Goal: Task Accomplishment & Management: Use online tool/utility

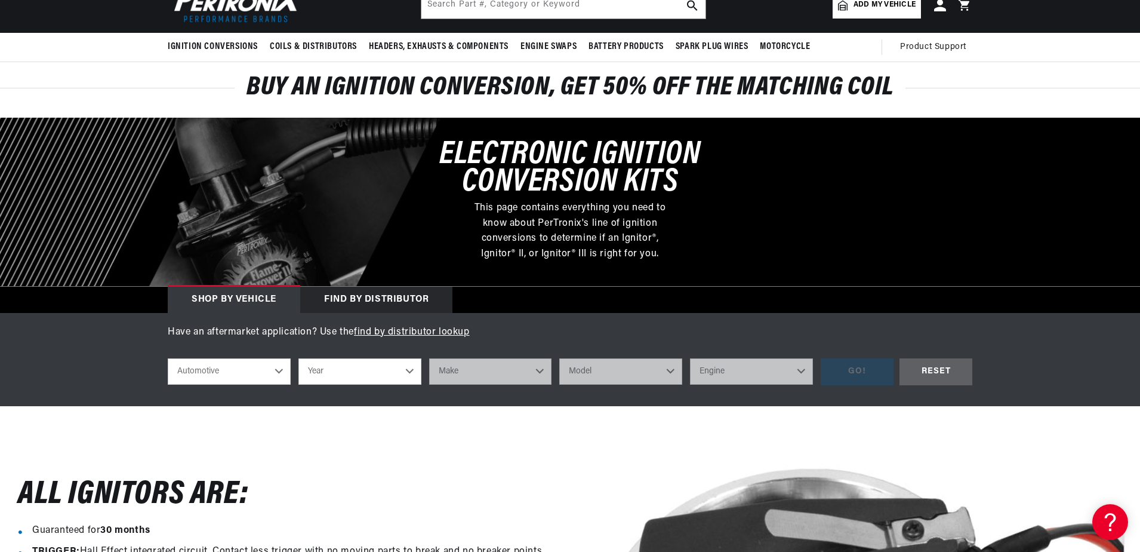
scroll to position [119, 0]
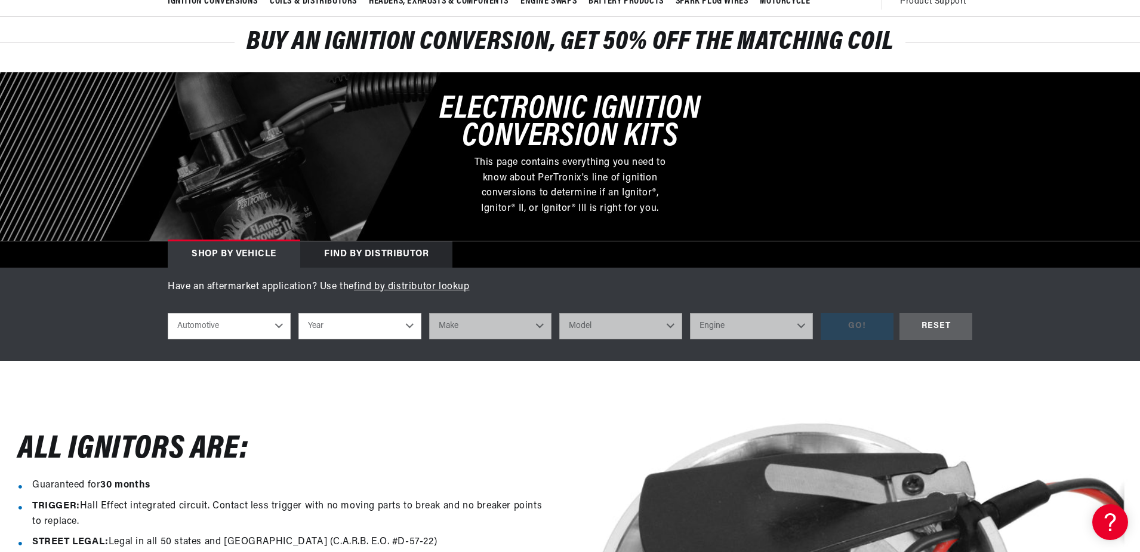
click at [399, 325] on select "Year 2022 2021 2020 2019 2018 2017 2016 2015 2014 2013 2012 2011 2010 2009 2008…" at bounding box center [360, 326] width 123 height 26
select select "1971"
click at [299, 313] on select "Year 2022 2021 2020 2019 2018 2017 2016 2015 2014 2013 2012 2011 2010 2009 2008…" at bounding box center [360, 326] width 123 height 26
select select "1971"
click at [467, 322] on select "Make Alfa Romeo American Motors Aston Martin Audi Austin Avanti BMW Buick Cadil…" at bounding box center [490, 326] width 123 height 26
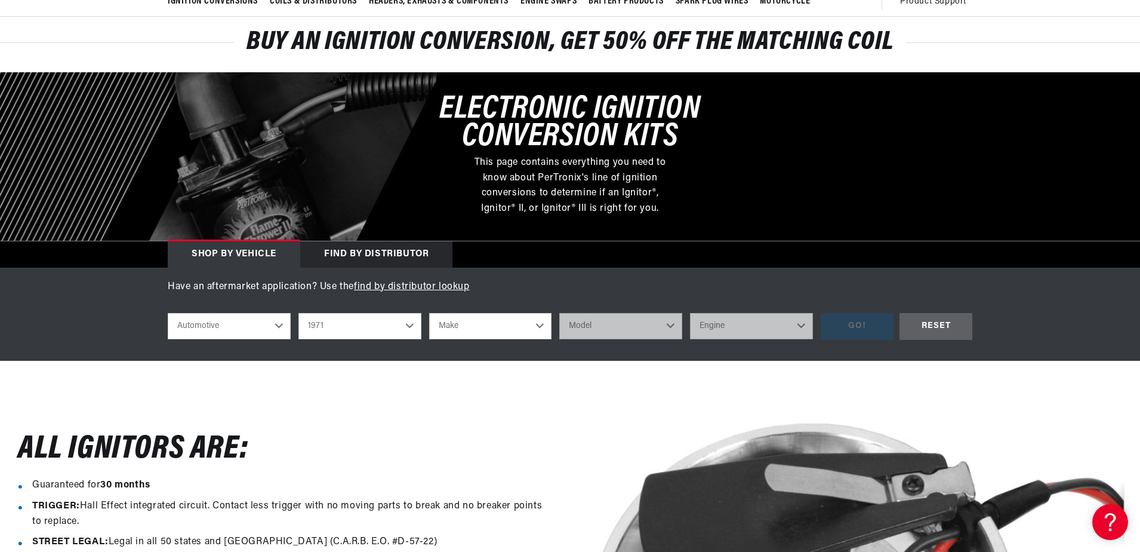
scroll to position [0, 746]
select select "Ford"
click at [429, 313] on select "Make Alfa Romeo American Motors Aston Martin Audi Austin Avanti BMW Buick Cadil…" at bounding box center [490, 326] width 123 height 26
select select "Ford"
click at [588, 336] on select "Model Bronco Country Sedan Country Squire Custom Custom 500 E-100 Econoline E-2…" at bounding box center [620, 326] width 123 height 26
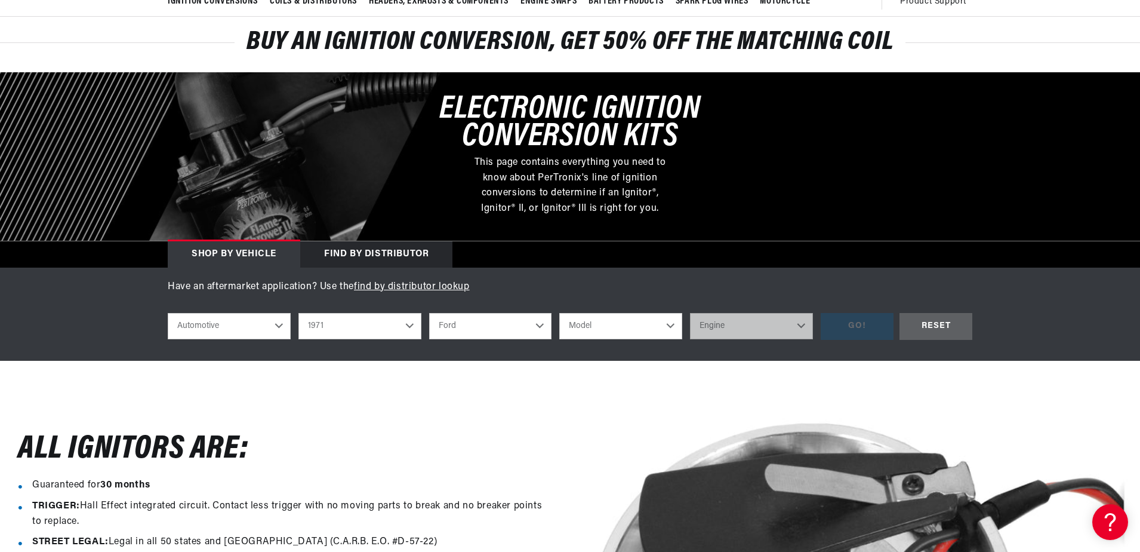
select select "F-100"
click at [559, 313] on select "Model Bronco Country Sedan Country Squire Custom Custom 500 E-100 Econoline E-2…" at bounding box center [620, 326] width 123 height 26
select select "F-100"
click at [799, 334] on select "Engine 289cid / 4.7L 302cid / 5.0L 360cid / 5.9L 390cid / 6.4L" at bounding box center [751, 326] width 123 height 26
select select "360cid-5.9L"
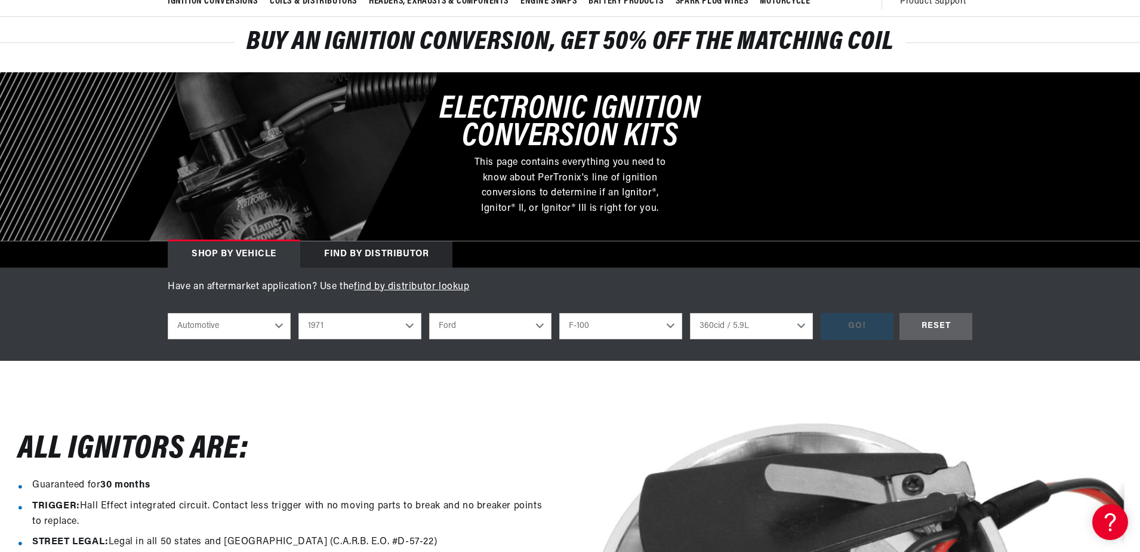
click at [690, 313] on select "Engine 289cid / 4.7L 302cid / 5.0L 360cid / 5.9L 390cid / 6.4L" at bounding box center [751, 326] width 123 height 26
select select "360cid-5.9L"
click at [870, 324] on div "GO!" at bounding box center [857, 326] width 73 height 27
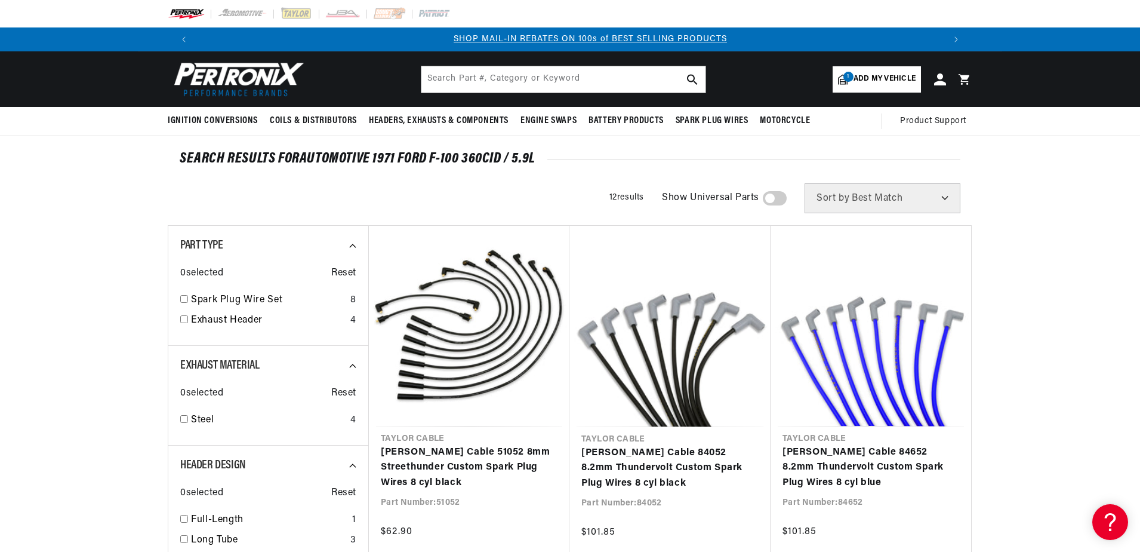
scroll to position [0, 746]
